Goal: Transaction & Acquisition: Purchase product/service

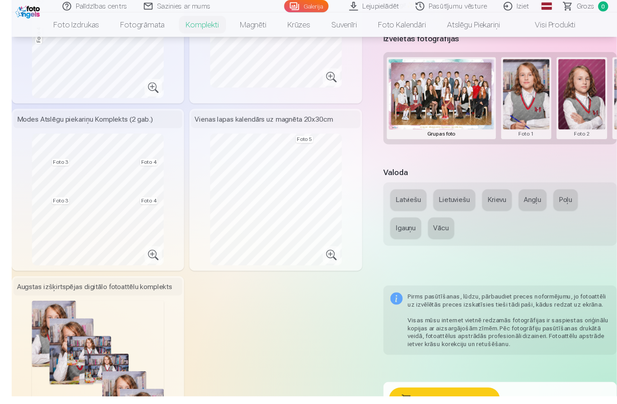
scroll to position [340, 0]
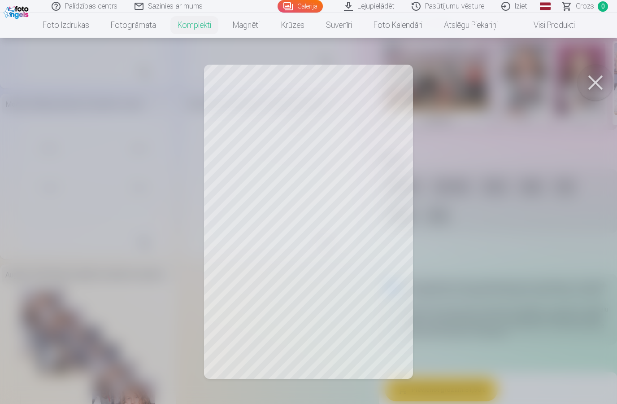
click at [600, 81] on button at bounding box center [596, 83] width 36 height 36
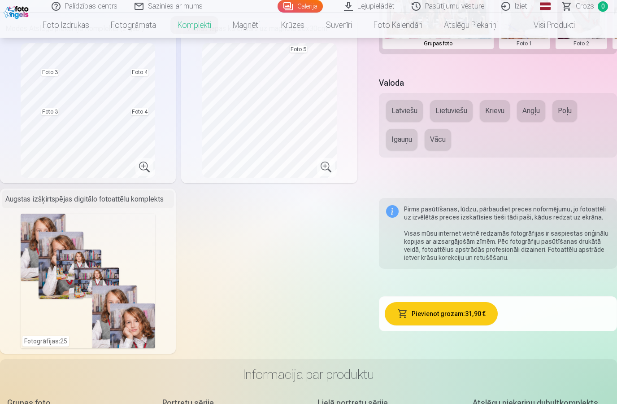
scroll to position [404, 0]
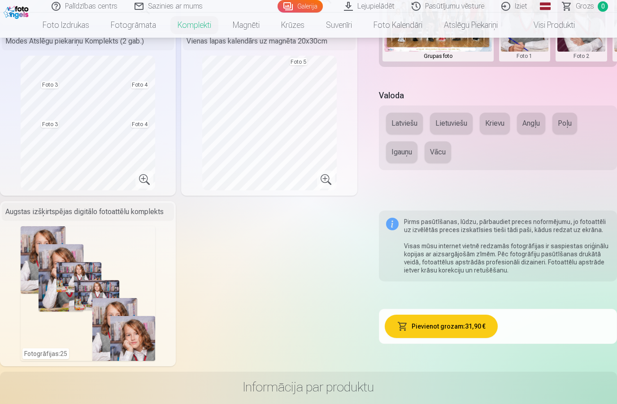
click at [412, 120] on button "Latviešu" at bounding box center [404, 124] width 37 height 22
click at [475, 326] on button "Pievienot grozam : 31,90 €" at bounding box center [441, 325] width 113 height 23
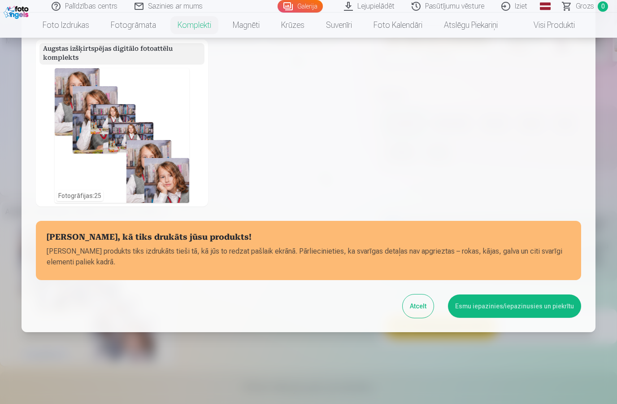
scroll to position [292, 0]
click at [549, 307] on button "Esmu iepazinies/iepazinusies un piekrītu" at bounding box center [514, 305] width 133 height 23
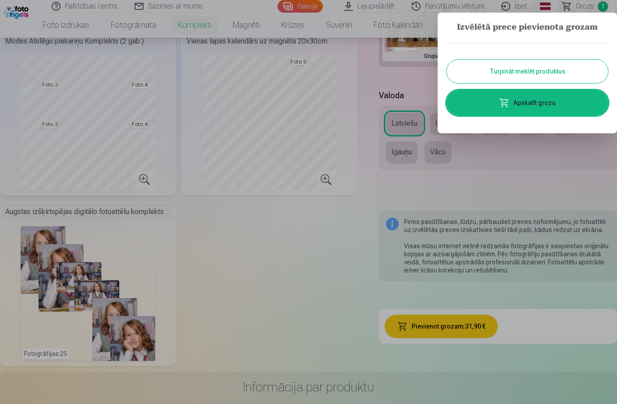
click at [563, 102] on link "Apskatīt grozu" at bounding box center [527, 102] width 161 height 25
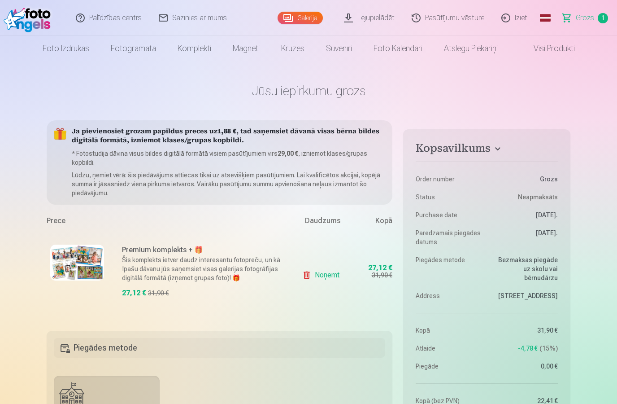
click at [341, 50] on link "Suvenīri" at bounding box center [339, 48] width 48 height 25
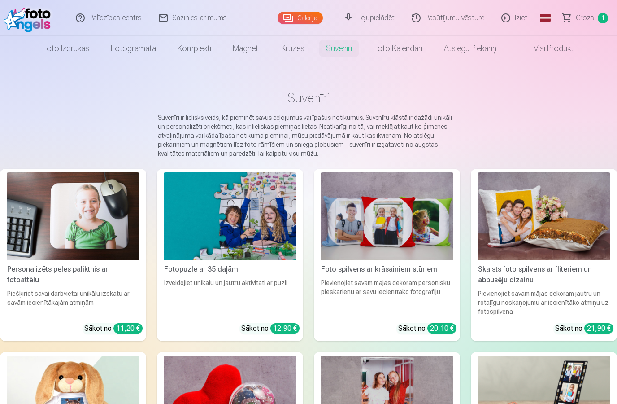
click at [239, 52] on link "Magnēti" at bounding box center [246, 48] width 48 height 25
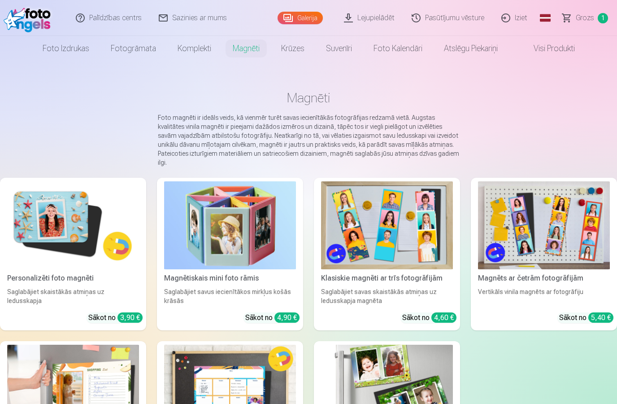
click at [476, 52] on link "Atslēgu piekariņi" at bounding box center [470, 48] width 75 height 25
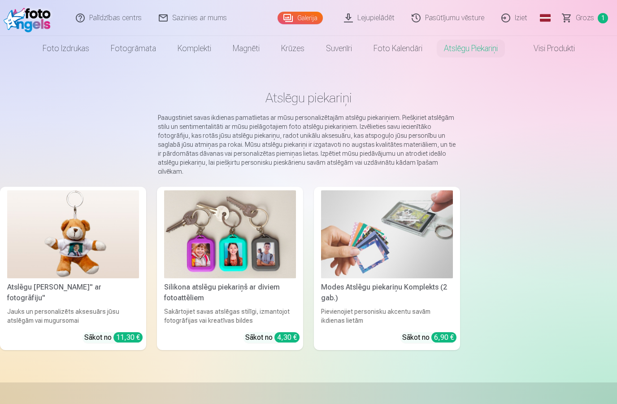
click at [290, 49] on link "Krūzes" at bounding box center [292, 48] width 45 height 25
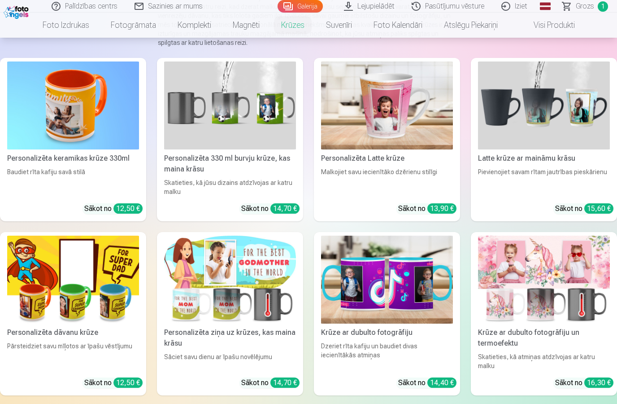
scroll to position [119, 0]
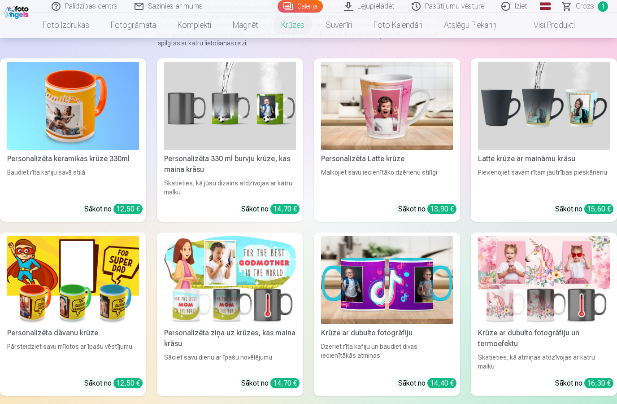
click at [250, 28] on link "Magnēti" at bounding box center [246, 25] width 48 height 25
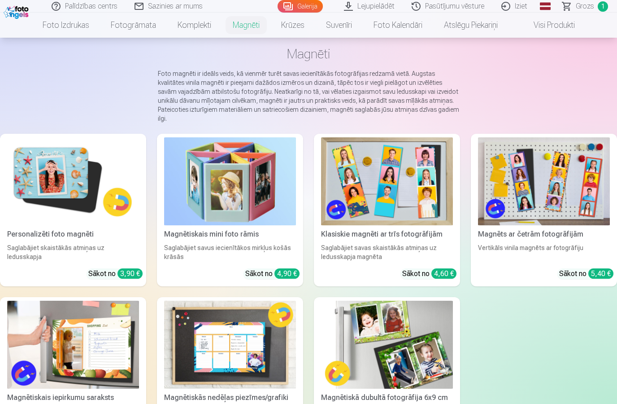
scroll to position [35, 0]
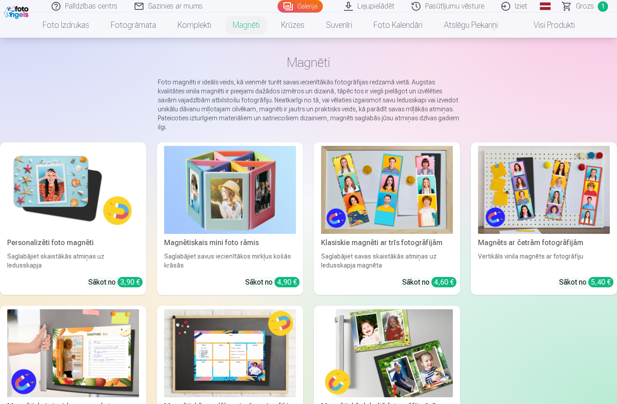
click at [300, 26] on link "Krūzes" at bounding box center [292, 25] width 45 height 25
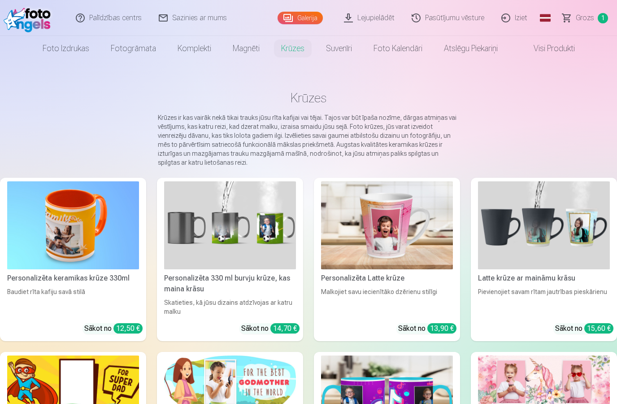
click at [250, 49] on link "Magnēti" at bounding box center [246, 48] width 48 height 25
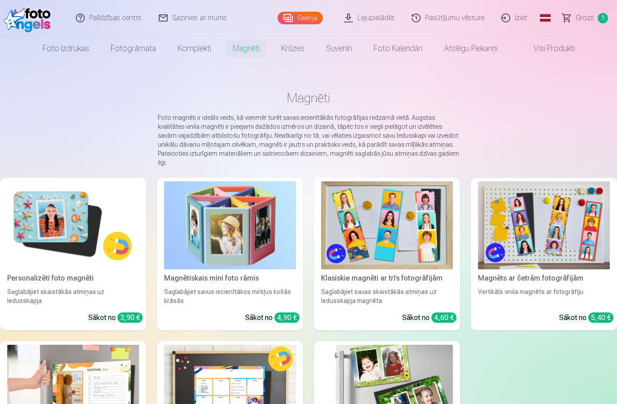
click at [340, 50] on link "Suvenīri" at bounding box center [339, 48] width 48 height 25
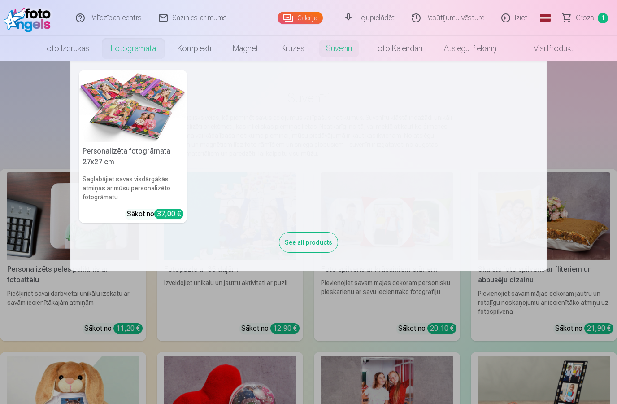
click at [143, 52] on link "Fotogrāmata" at bounding box center [133, 48] width 67 height 25
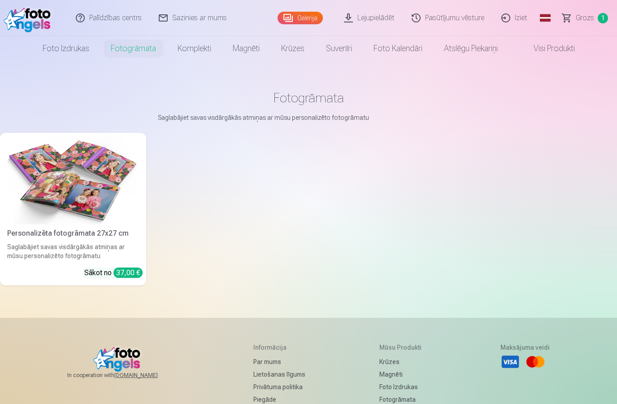
click at [193, 44] on link "Komplekti" at bounding box center [194, 48] width 55 height 25
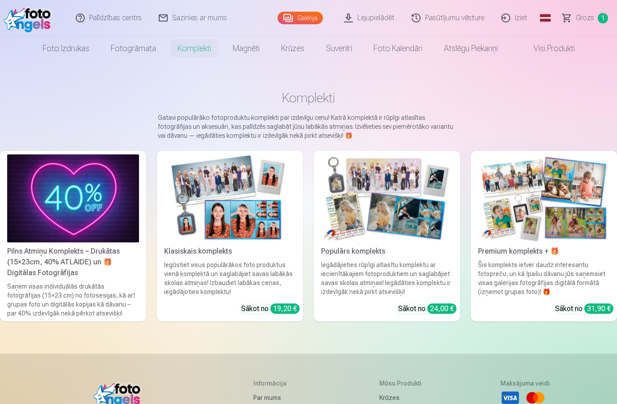
click at [244, 42] on link "Magnēti" at bounding box center [246, 48] width 48 height 25
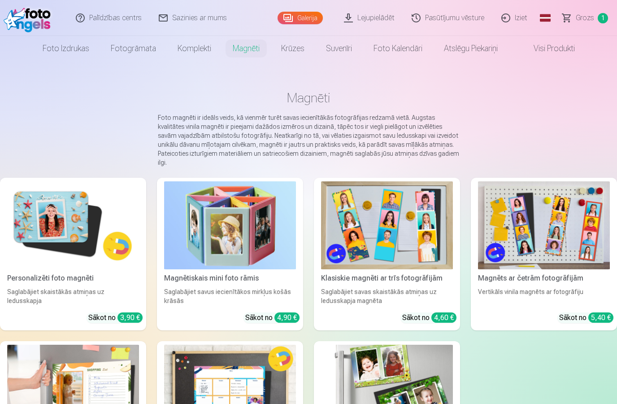
click at [292, 47] on link "Krūzes" at bounding box center [292, 48] width 45 height 25
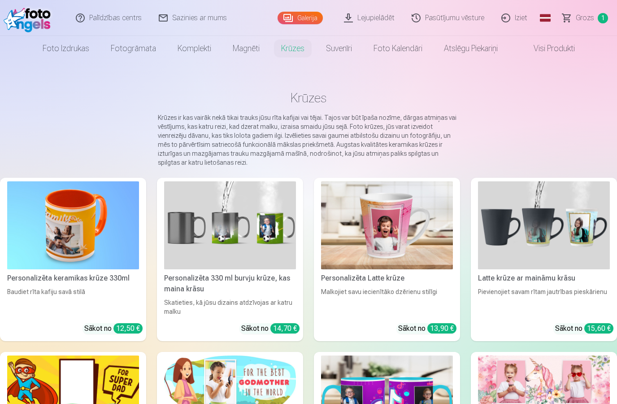
click at [332, 49] on link "Suvenīri" at bounding box center [339, 48] width 48 height 25
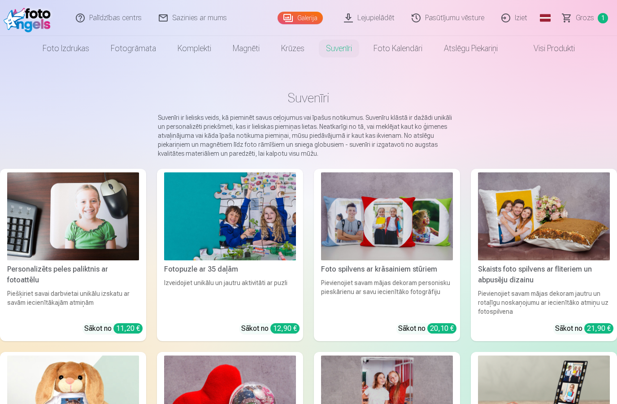
click at [257, 51] on link "Magnēti" at bounding box center [246, 48] width 48 height 25
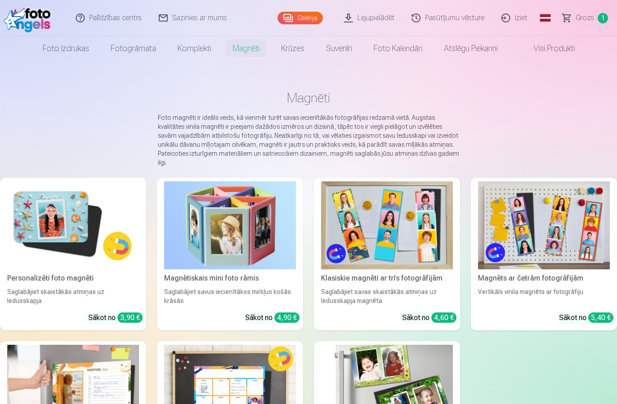
click at [297, 44] on link "Krūzes" at bounding box center [292, 48] width 45 height 25
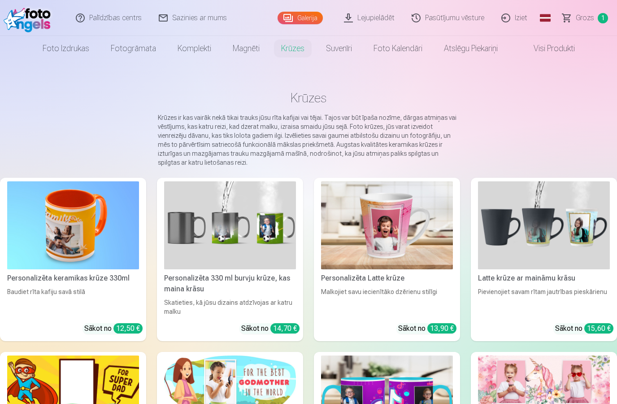
click at [344, 54] on link "Suvenīri" at bounding box center [339, 48] width 48 height 25
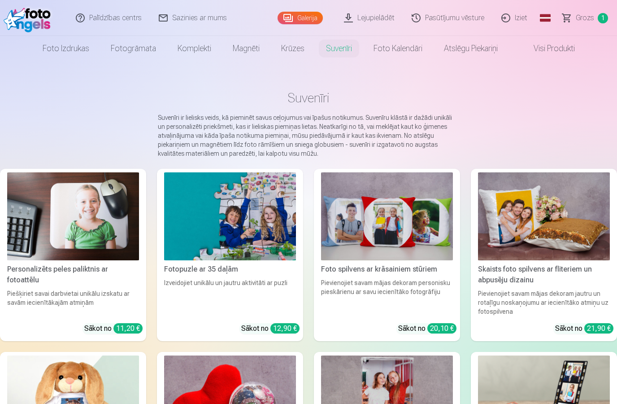
click at [392, 51] on link "Foto kalendāri" at bounding box center [398, 48] width 70 height 25
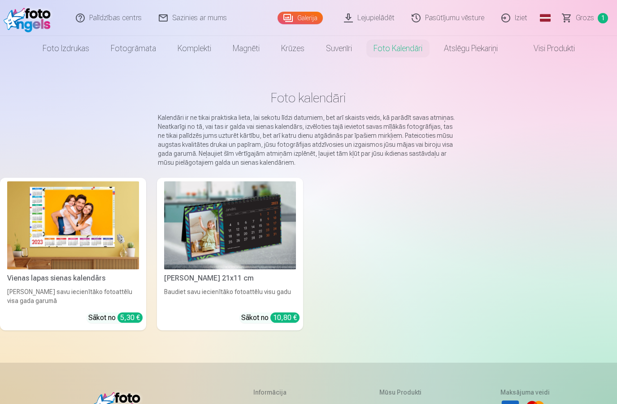
click at [470, 48] on link "Atslēgu piekariņi" at bounding box center [470, 48] width 75 height 25
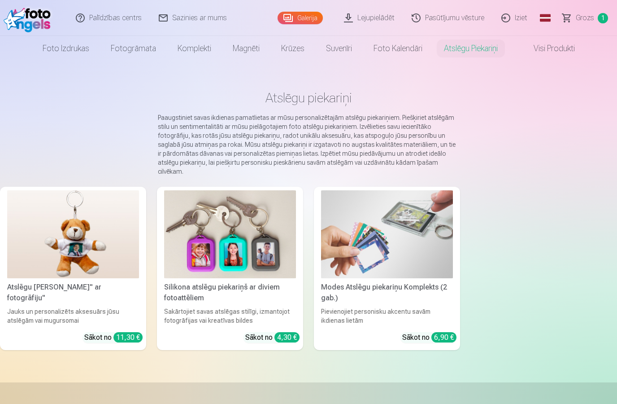
click at [564, 44] on link "Visi produkti" at bounding box center [547, 48] width 77 height 25
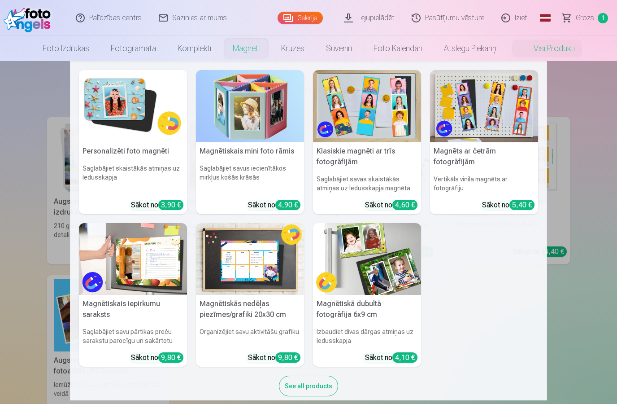
click at [243, 57] on link "Magnēti" at bounding box center [246, 48] width 48 height 25
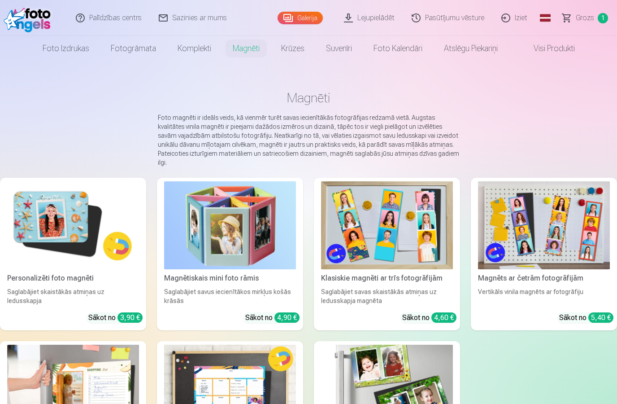
click at [248, 224] on img at bounding box center [230, 225] width 132 height 88
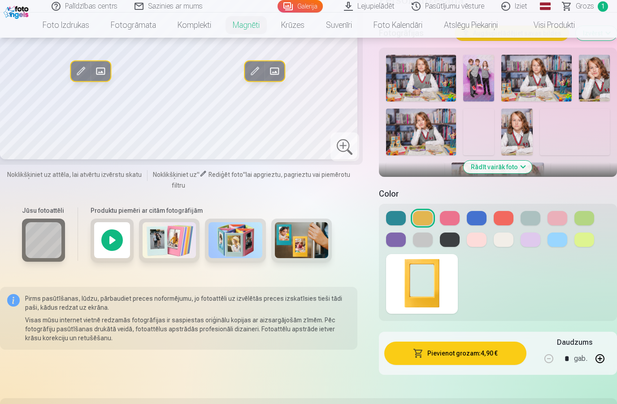
scroll to position [222, 0]
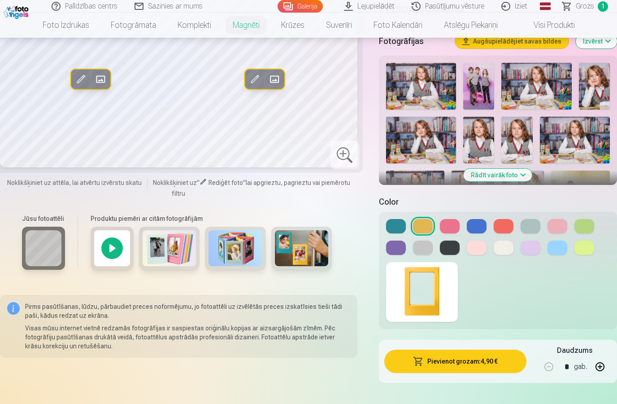
click at [500, 231] on button at bounding box center [504, 226] width 20 height 14
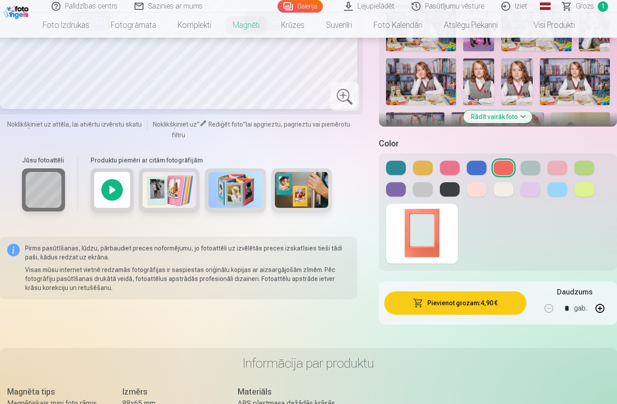
scroll to position [266, 0]
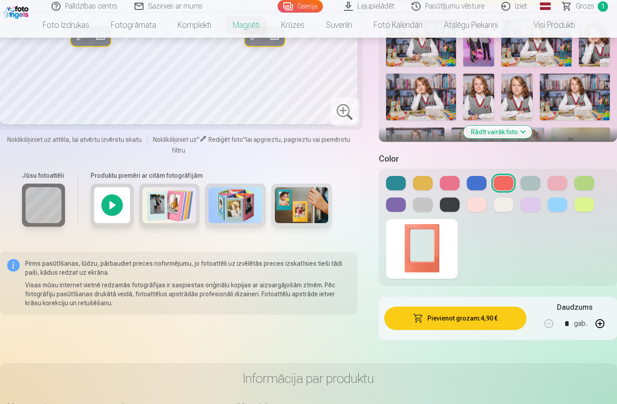
click at [167, 202] on img at bounding box center [170, 205] width 54 height 36
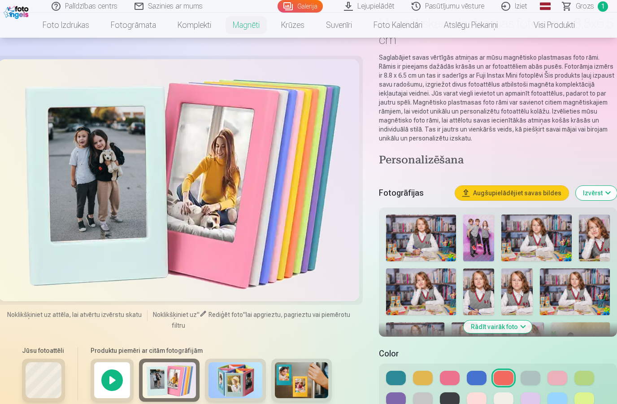
scroll to position [71, 0]
click at [245, 377] on img at bounding box center [236, 380] width 54 height 36
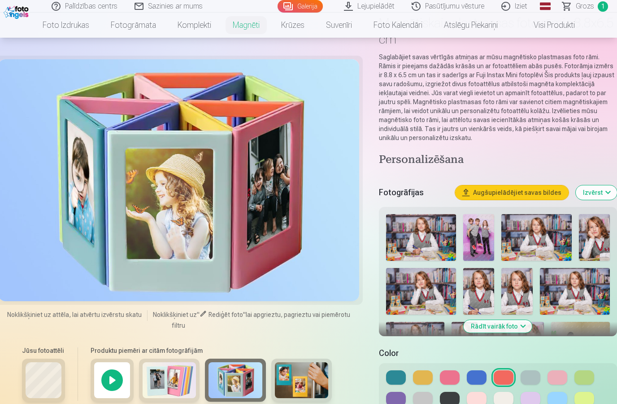
click at [309, 371] on img at bounding box center [302, 380] width 54 height 36
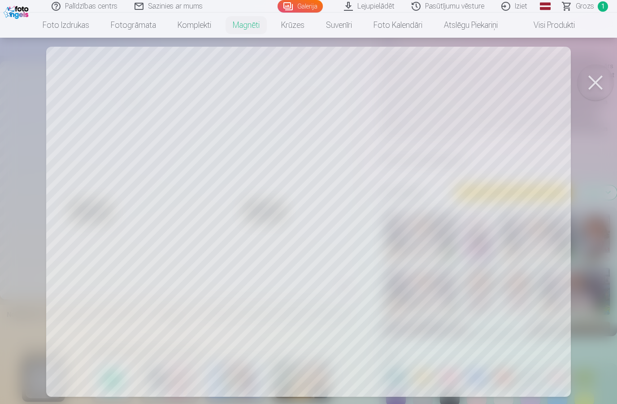
click at [538, 388] on div at bounding box center [308, 202] width 617 height 404
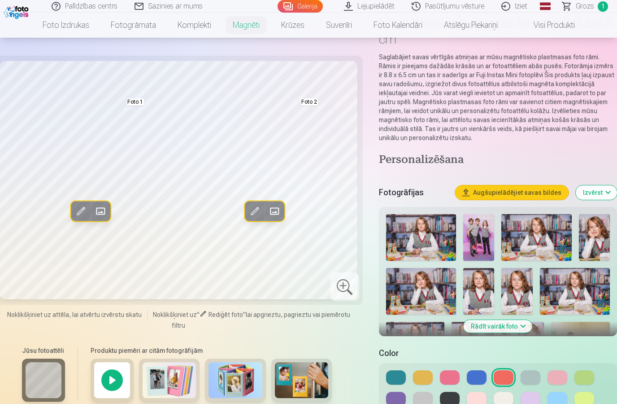
click at [598, 240] on img at bounding box center [594, 237] width 31 height 47
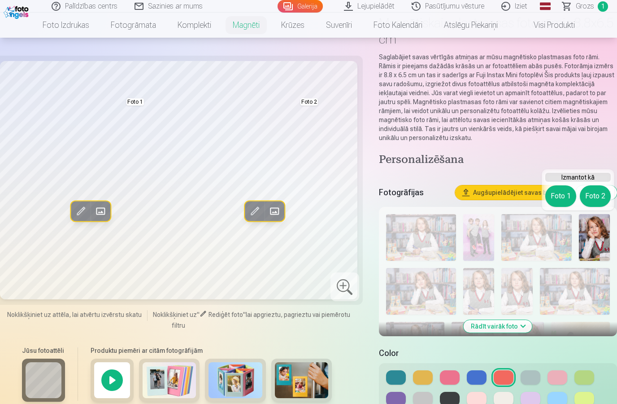
click at [600, 242] on img at bounding box center [594, 237] width 31 height 47
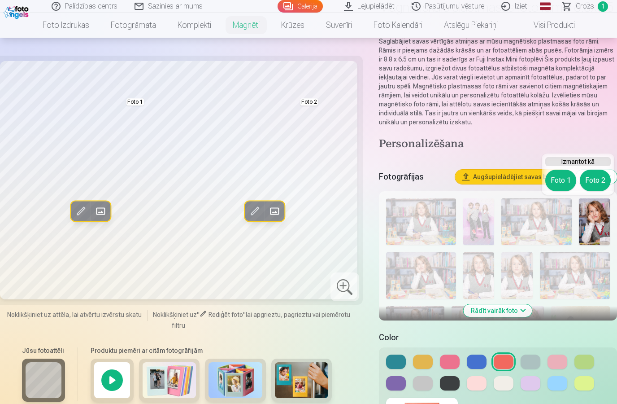
scroll to position [87, 0]
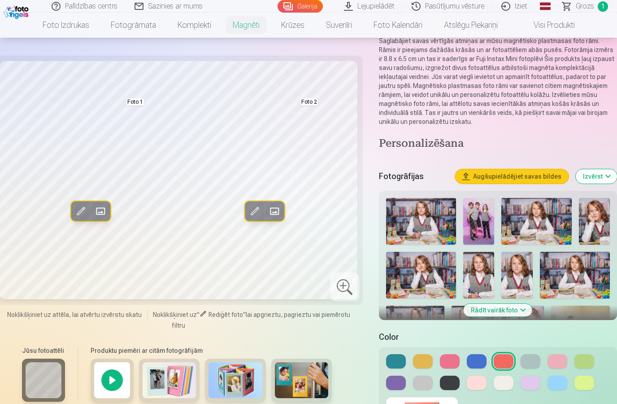
click at [521, 276] on img at bounding box center [516, 275] width 31 height 47
click at [597, 230] on img at bounding box center [594, 221] width 31 height 47
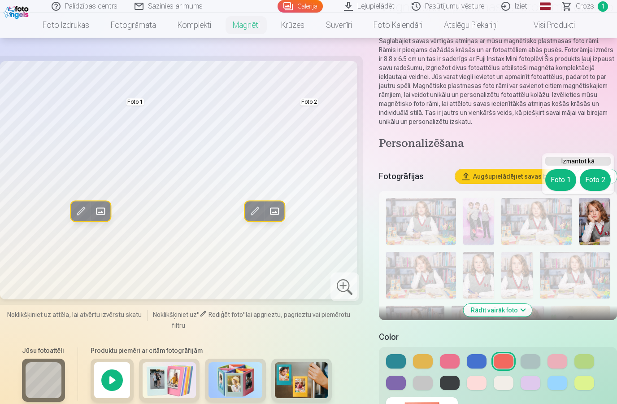
click at [560, 183] on button "Foto 1" at bounding box center [560, 180] width 31 height 22
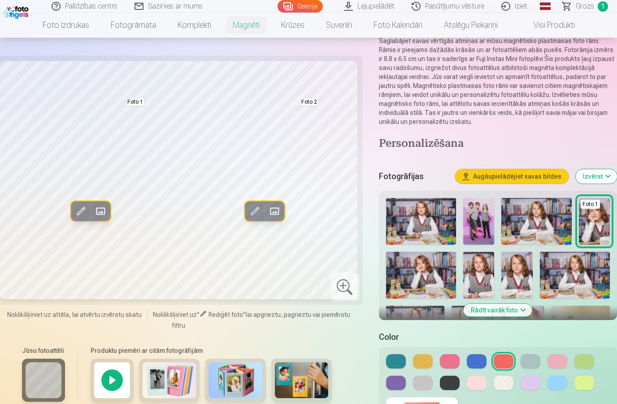
click at [522, 275] on img at bounding box center [516, 275] width 31 height 47
click at [486, 280] on img at bounding box center [478, 275] width 31 height 47
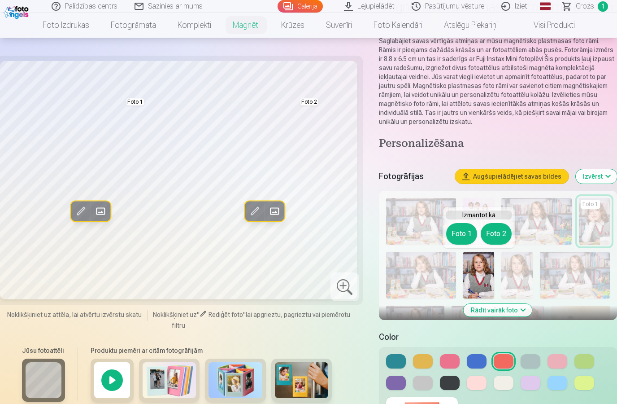
click at [498, 233] on button "Foto 2" at bounding box center [496, 234] width 31 height 22
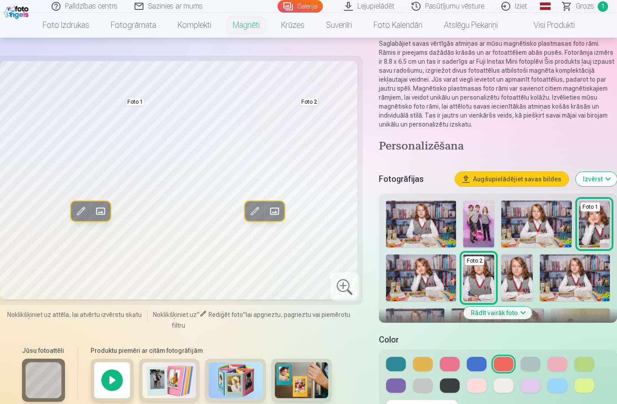
scroll to position [93, 0]
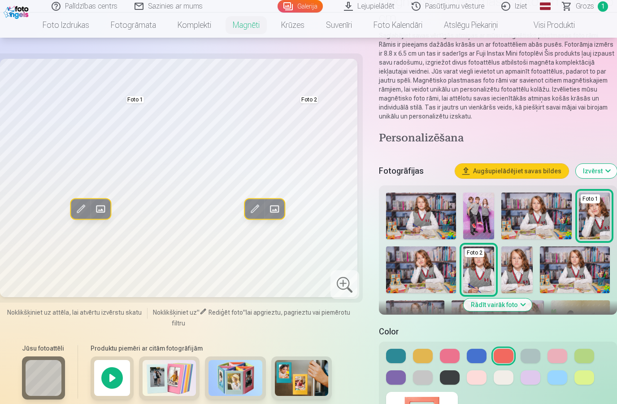
click at [523, 272] on img at bounding box center [516, 269] width 31 height 47
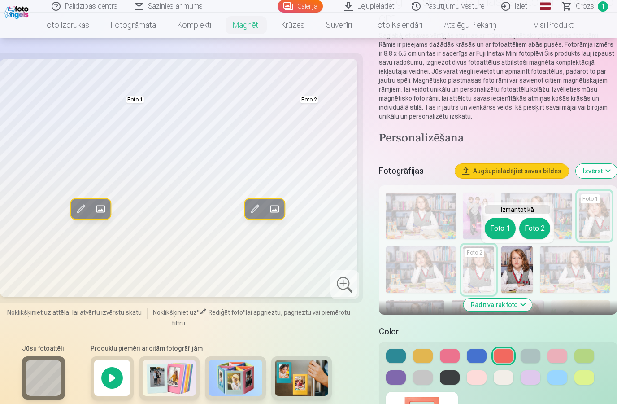
click at [533, 227] on button "Foto 2" at bounding box center [534, 229] width 31 height 22
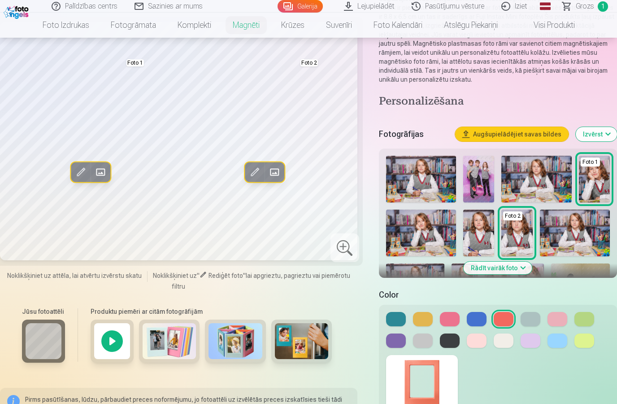
scroll to position [129, 0]
click at [516, 270] on button "Rādīt vairāk foto" at bounding box center [498, 268] width 69 height 13
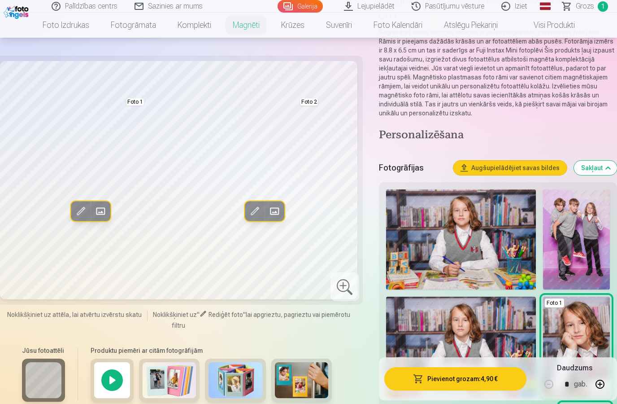
scroll to position [152, 0]
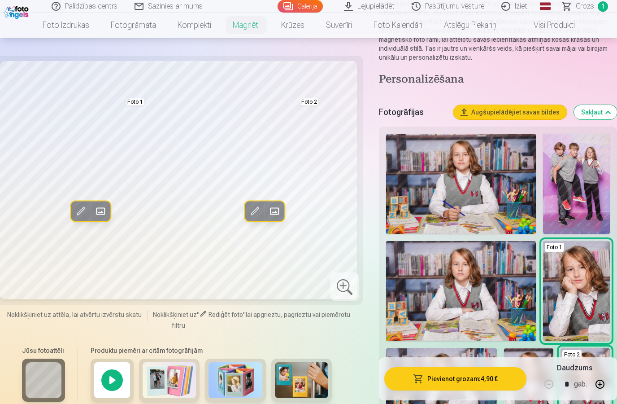
click at [496, 390] on button "Pievienot grozam : 4,90 €" at bounding box center [455, 378] width 143 height 23
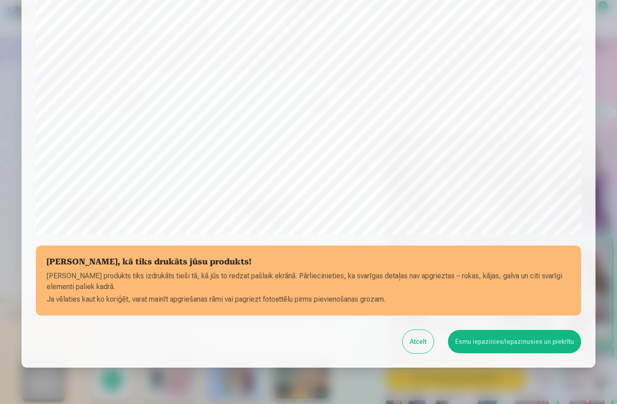
scroll to position [206, 0]
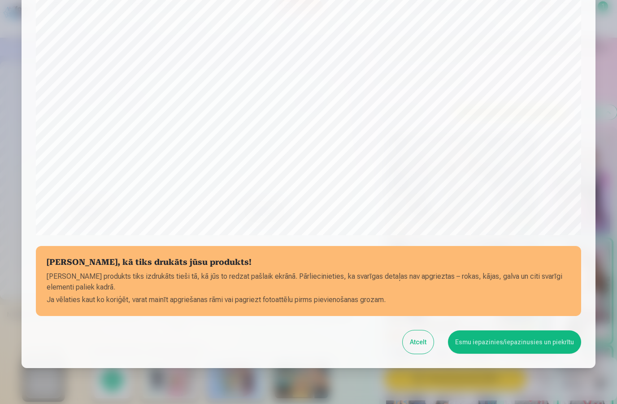
click at [553, 340] on button "Esmu iepazinies/iepazinusies un piekrītu" at bounding box center [514, 341] width 133 height 23
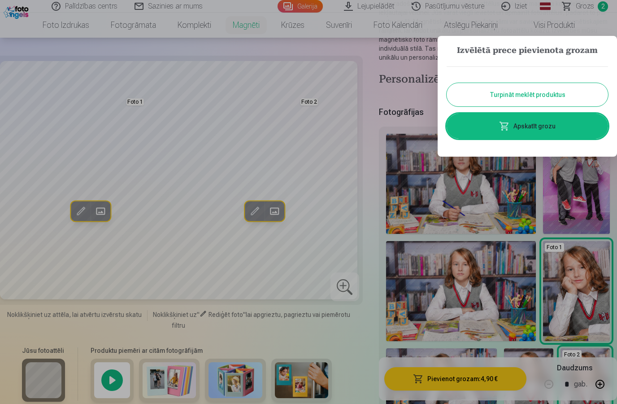
click at [546, 128] on link "Apskatīt grozu" at bounding box center [527, 125] width 161 height 25
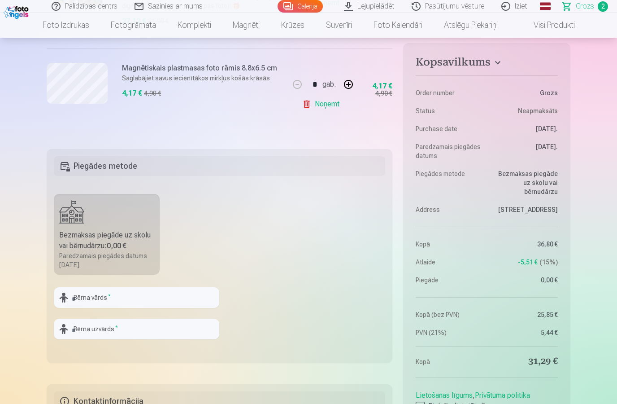
scroll to position [263, 0]
click at [91, 298] on input "text" at bounding box center [137, 297] width 166 height 21
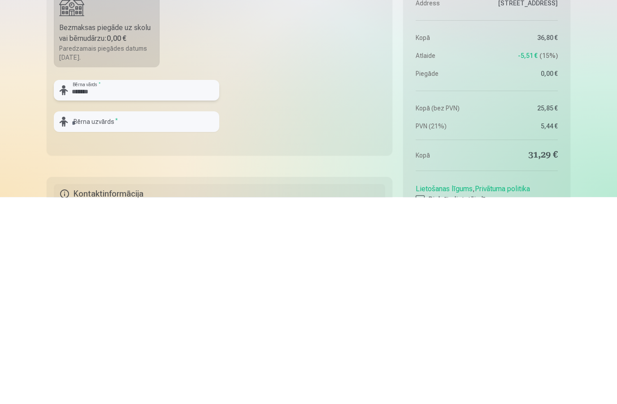
type input "*******"
click at [174, 318] on input "text" at bounding box center [137, 328] width 166 height 21
type input "********"
click at [332, 148] on fieldset "Piegādes metode Bezmaksas piegāde uz skolu vai bērnudārzu : 0,00 € Paredzamais …" at bounding box center [220, 255] width 346 height 214
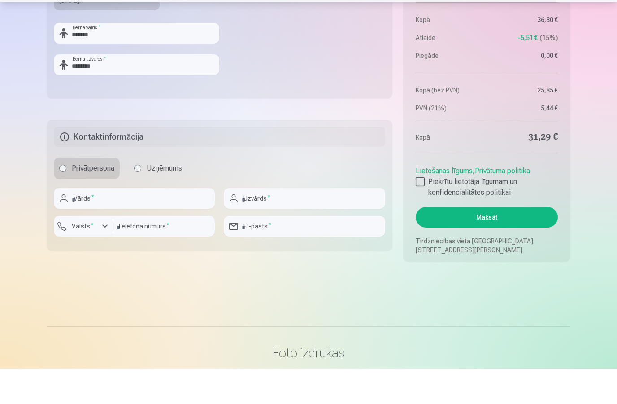
scroll to position [493, 0]
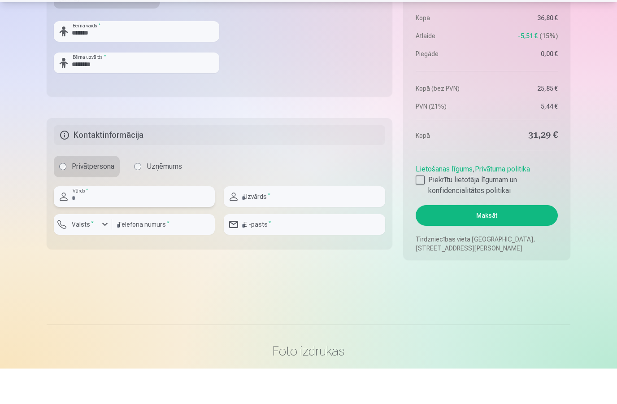
click at [110, 222] on input "text" at bounding box center [134, 232] width 161 height 21
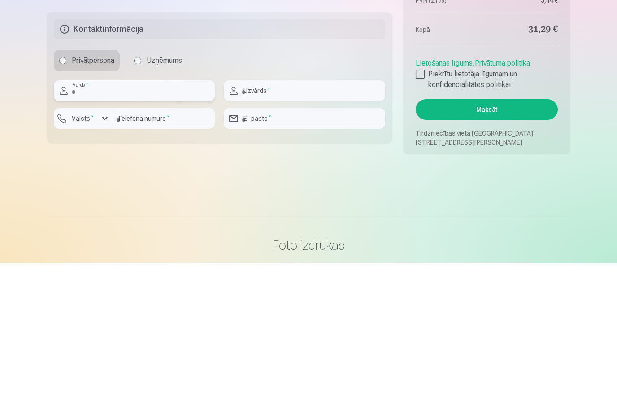
type input "********"
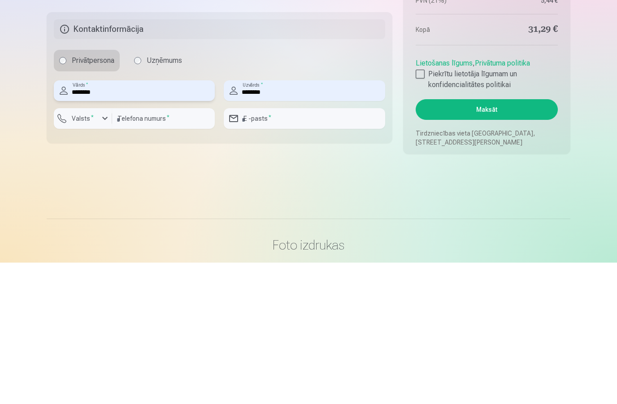
type input "********"
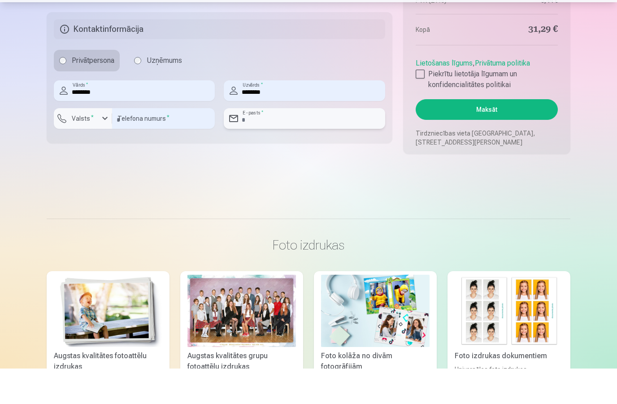
click at [292, 144] on input "email" at bounding box center [304, 154] width 161 height 21
type input "**********"
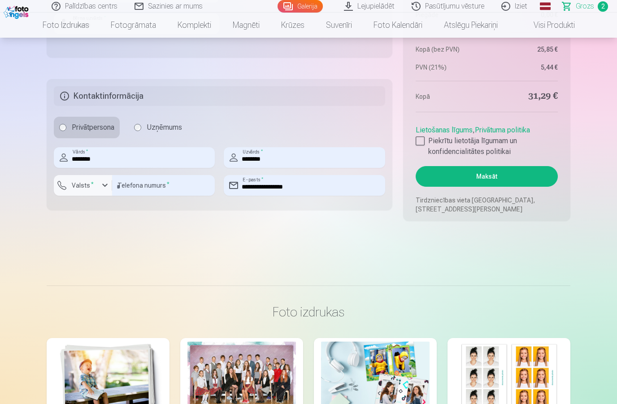
scroll to position [559, 0]
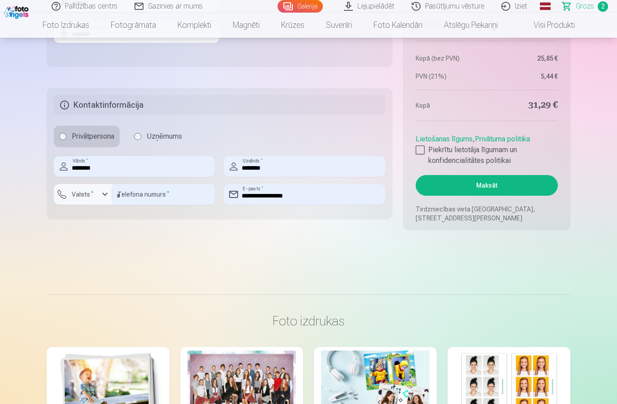
click at [422, 151] on div at bounding box center [420, 149] width 9 height 9
click at [490, 185] on button "Maksāt" at bounding box center [487, 185] width 142 height 21
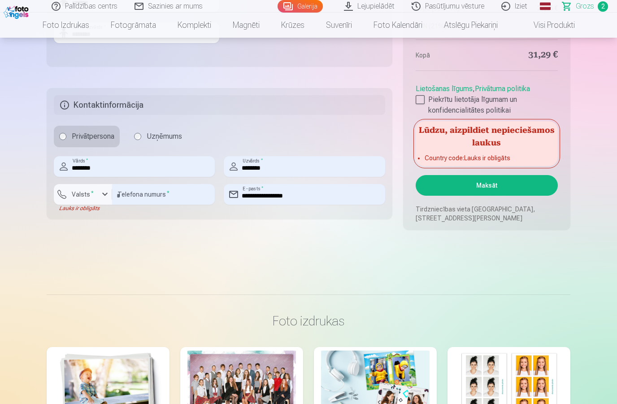
click at [103, 196] on div "button" at bounding box center [105, 194] width 11 height 11
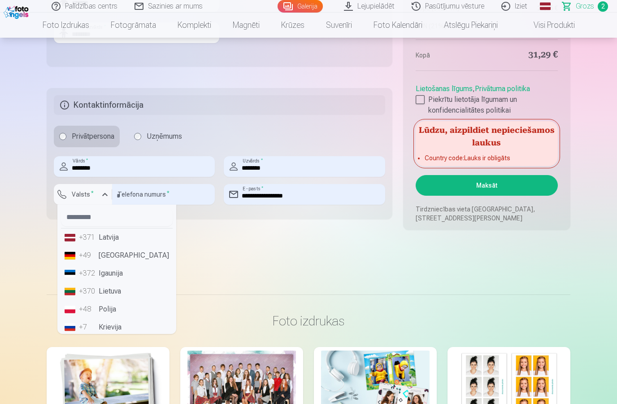
click at [111, 237] on li "+371 Latvija" at bounding box center [117, 237] width 112 height 18
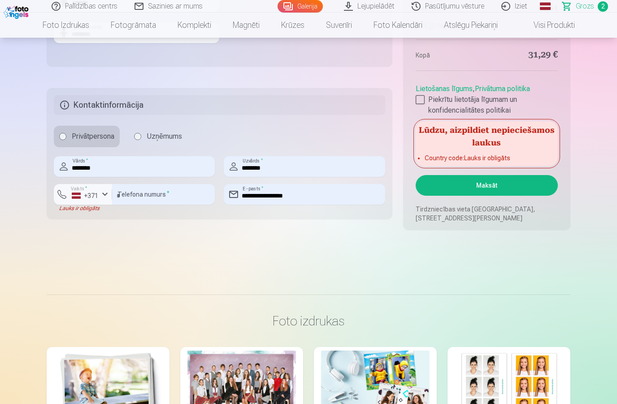
click at [502, 186] on button "Maksāt" at bounding box center [487, 185] width 142 height 21
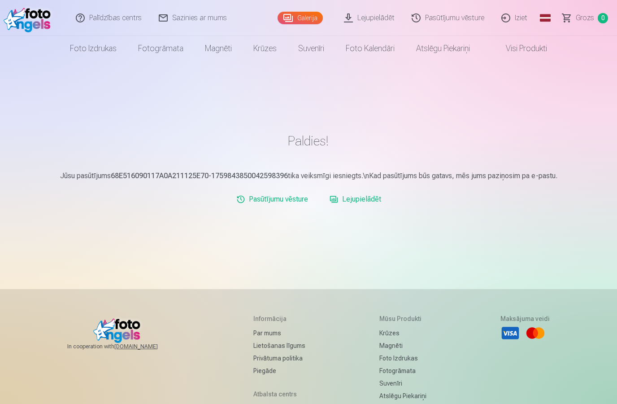
click at [366, 201] on link "Lejupielādēt" at bounding box center [355, 199] width 59 height 18
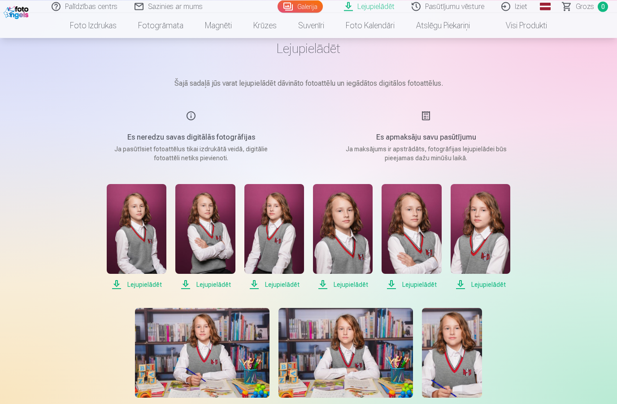
scroll to position [43, 0]
click at [148, 285] on span "Lejupielādēt" at bounding box center [137, 284] width 60 height 11
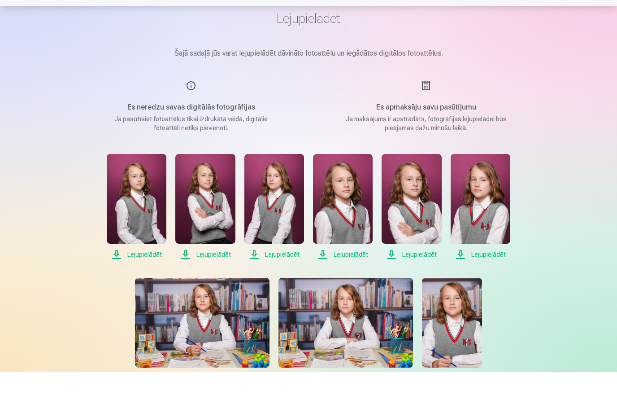
scroll to position [100, 0]
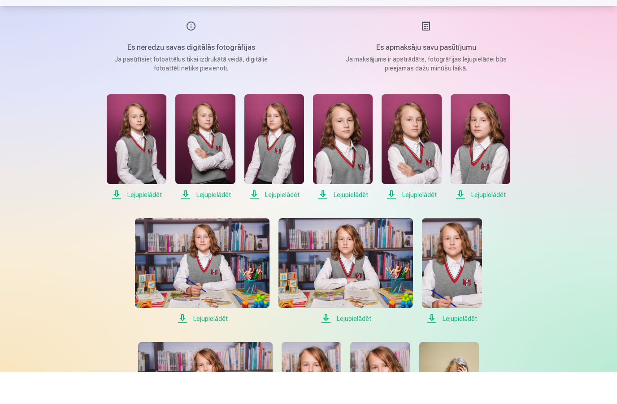
click at [421, 152] on img at bounding box center [412, 171] width 60 height 90
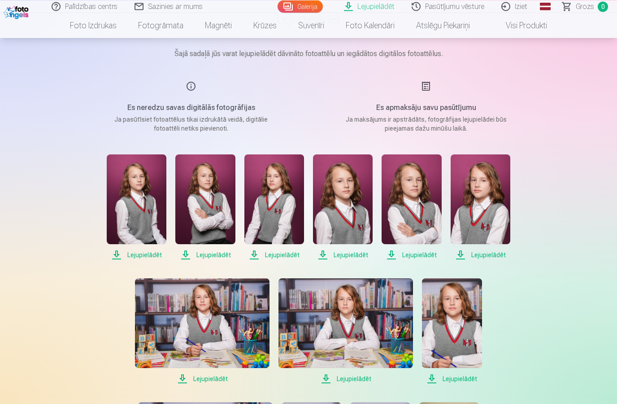
scroll to position [0, 0]
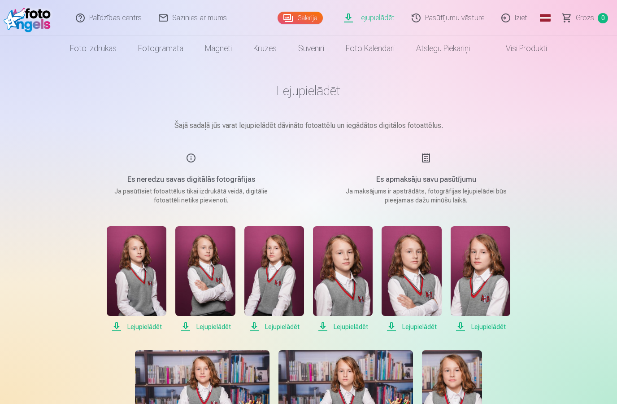
click at [429, 278] on img at bounding box center [412, 271] width 60 height 90
